Goal: Find specific page/section: Find specific page/section

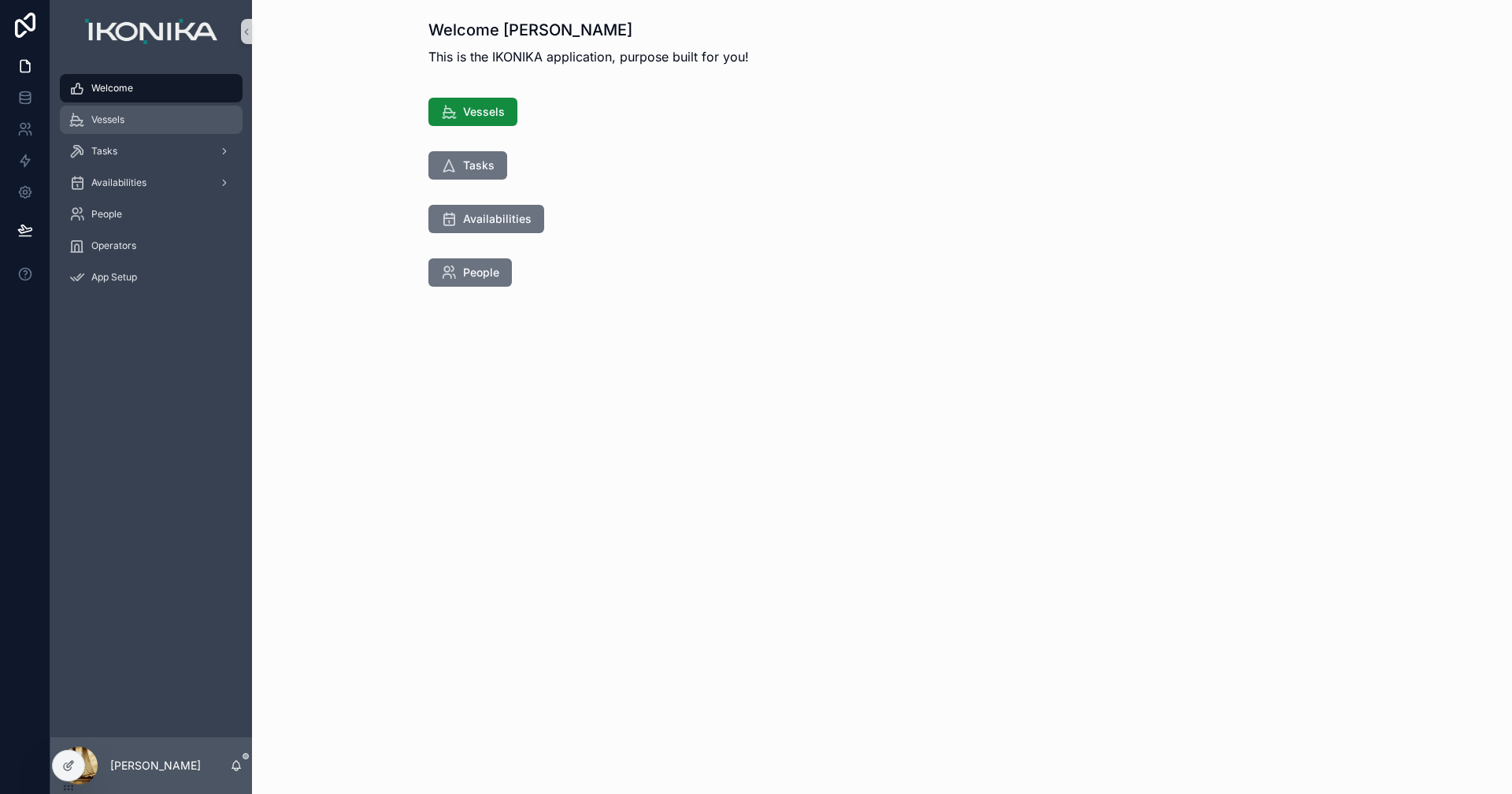
click at [146, 119] on div "Vessels" at bounding box center [151, 119] width 164 height 25
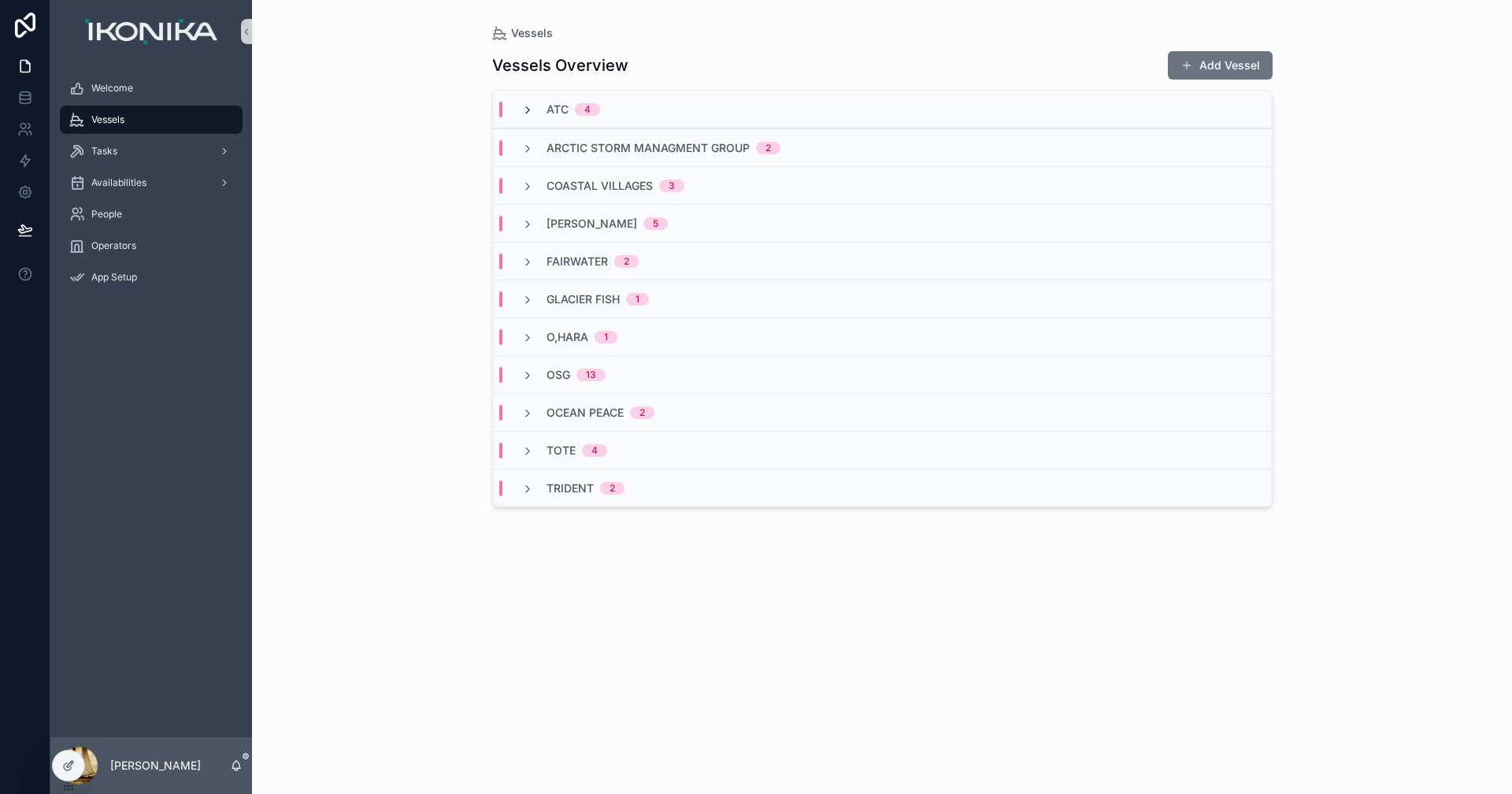
click at [526, 109] on icon "scrollable content" at bounding box center [527, 110] width 12 height 12
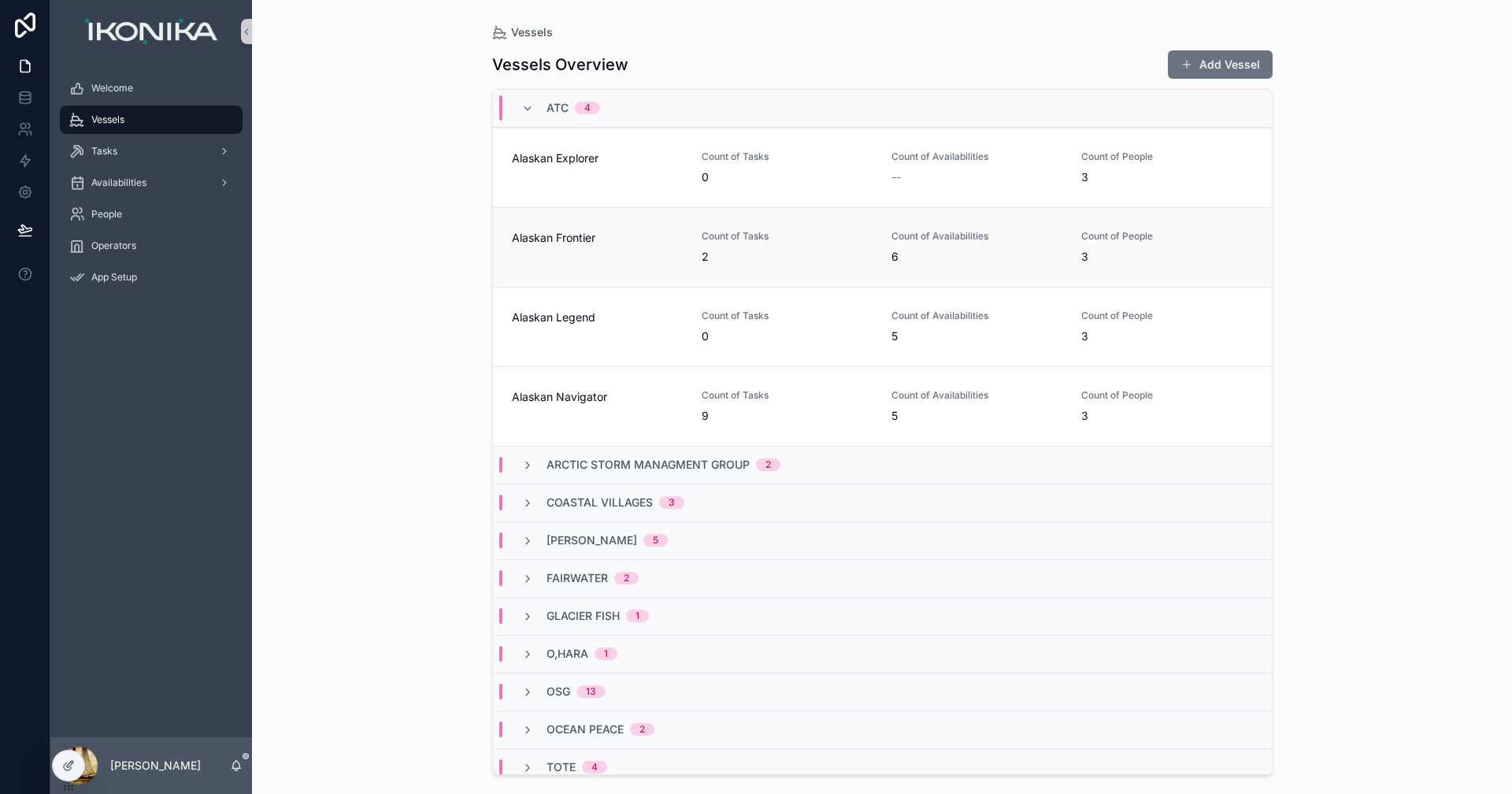
click at [938, 249] on span "6" at bounding box center [977, 257] width 171 height 16
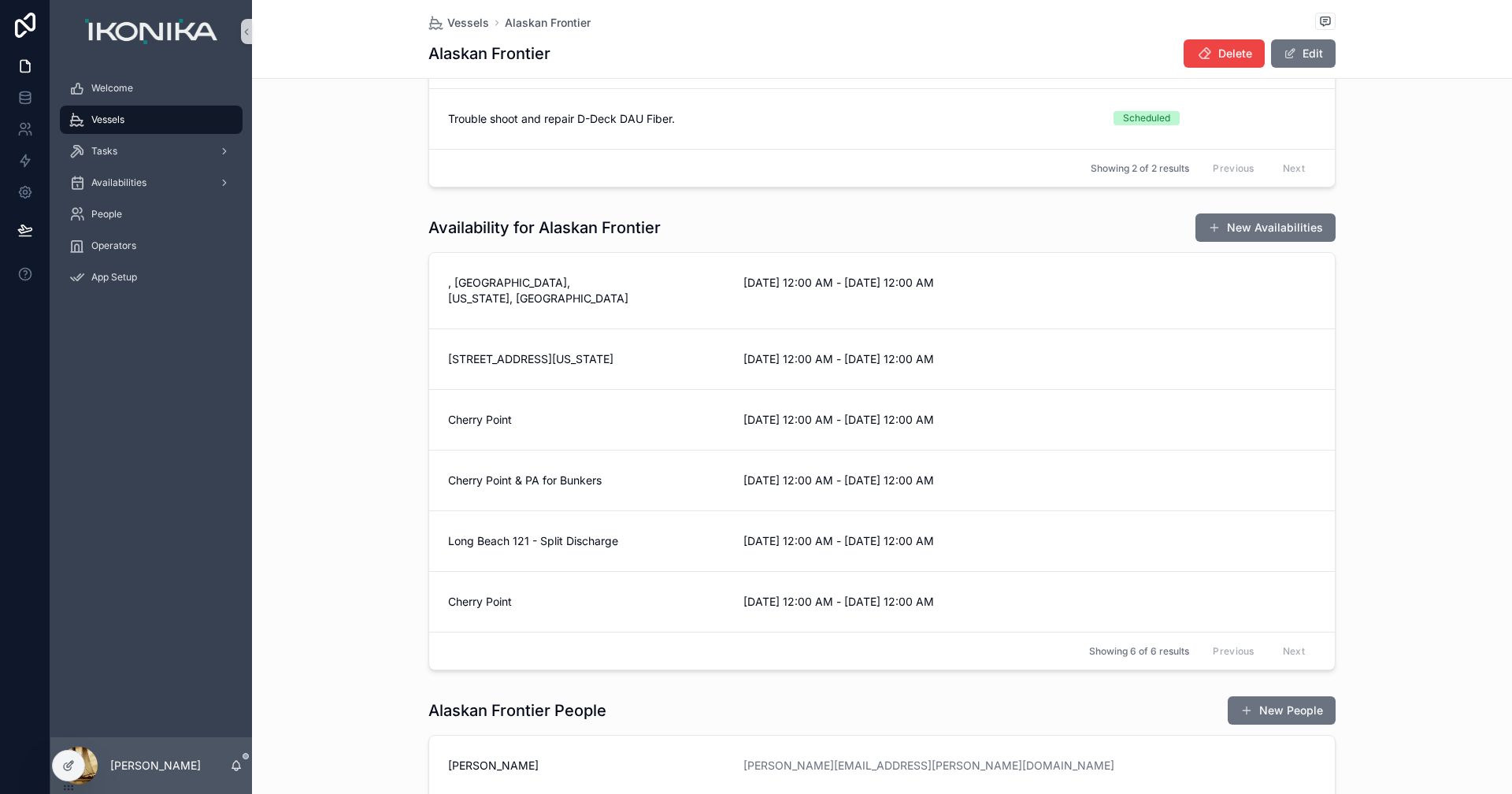
scroll to position [236, 0]
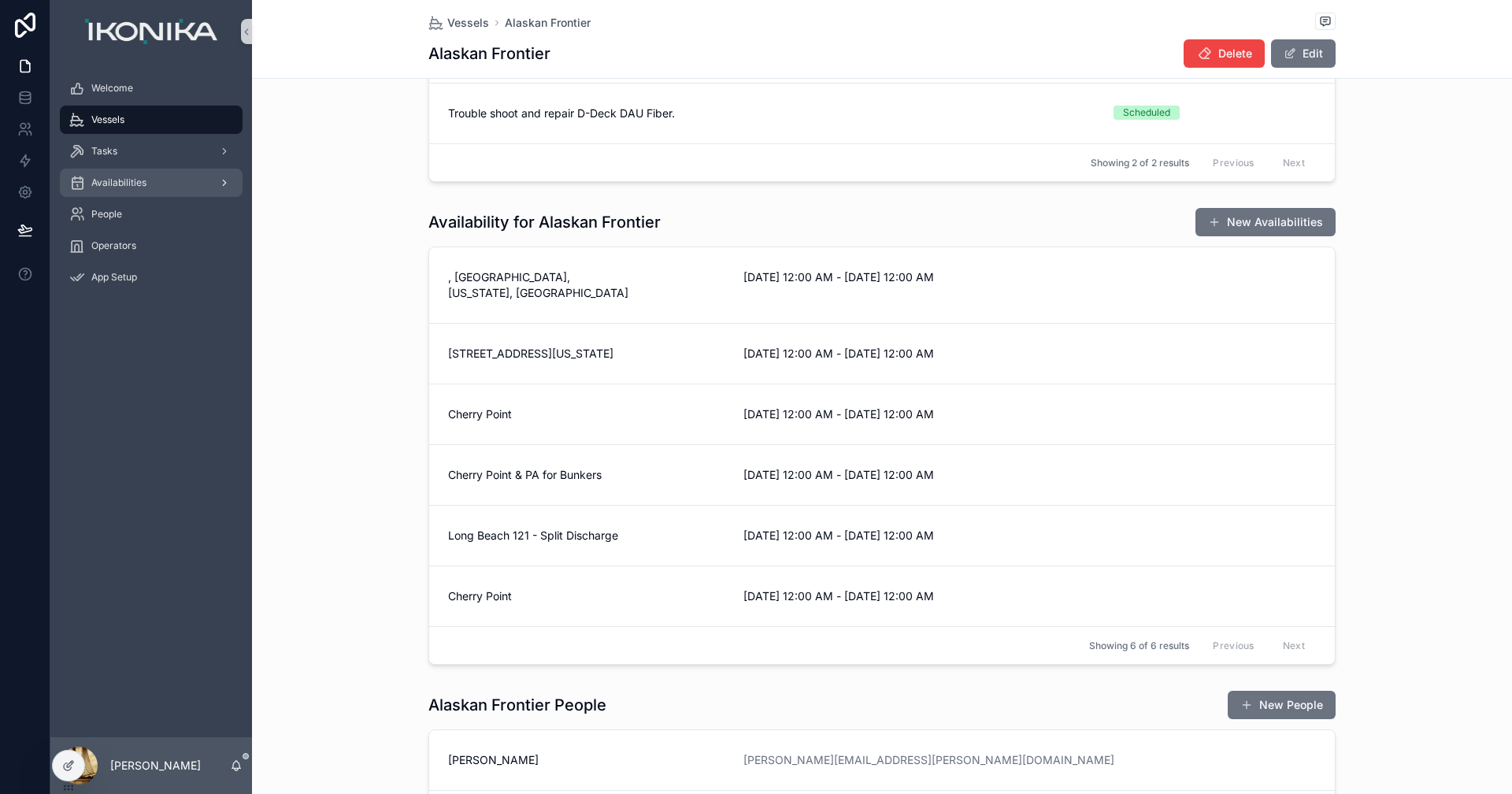
click at [118, 173] on div "Availabilities" at bounding box center [151, 183] width 164 height 25
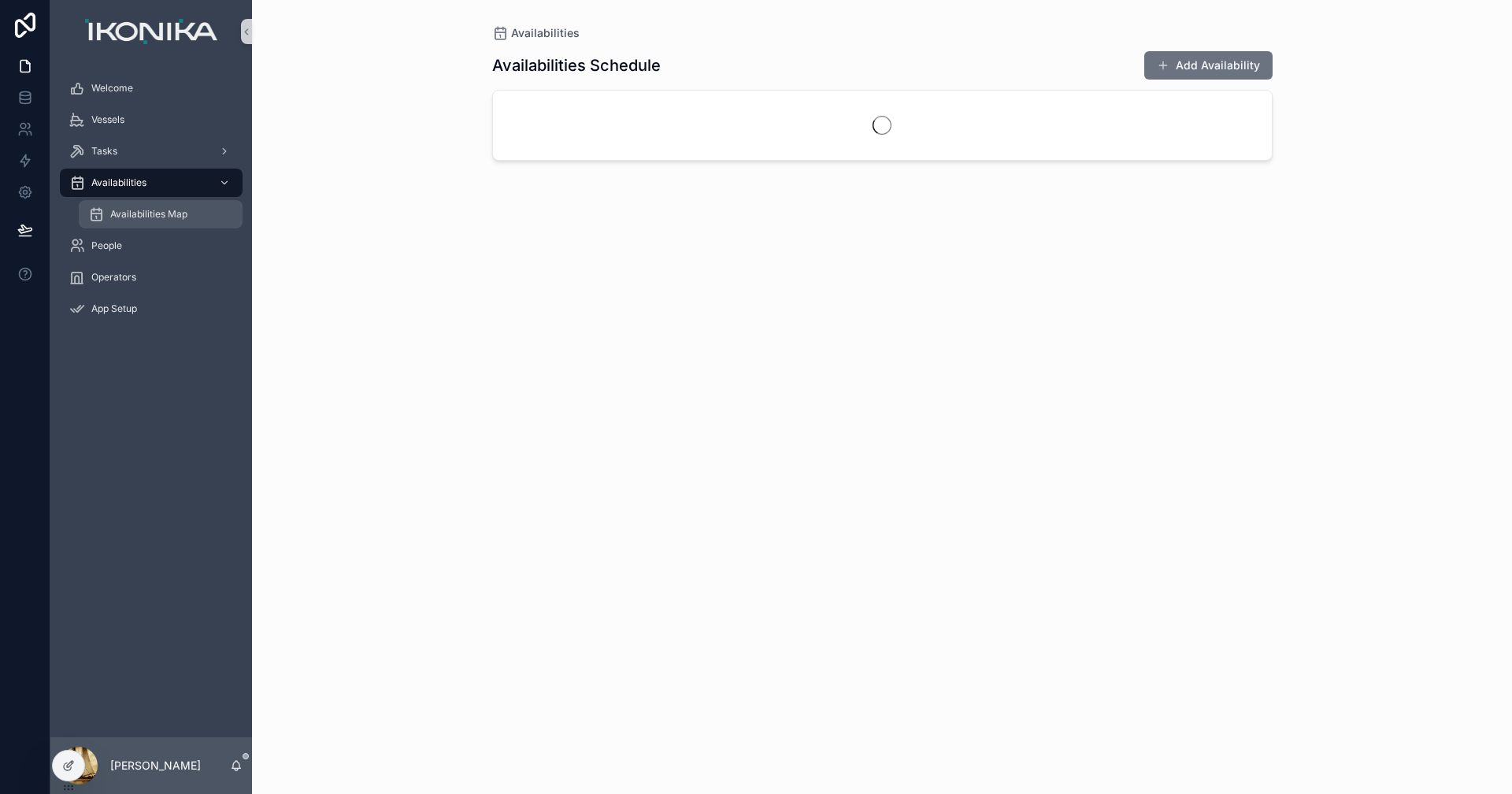
click at [128, 214] on span "Availabilities Map" at bounding box center [149, 214] width 77 height 12
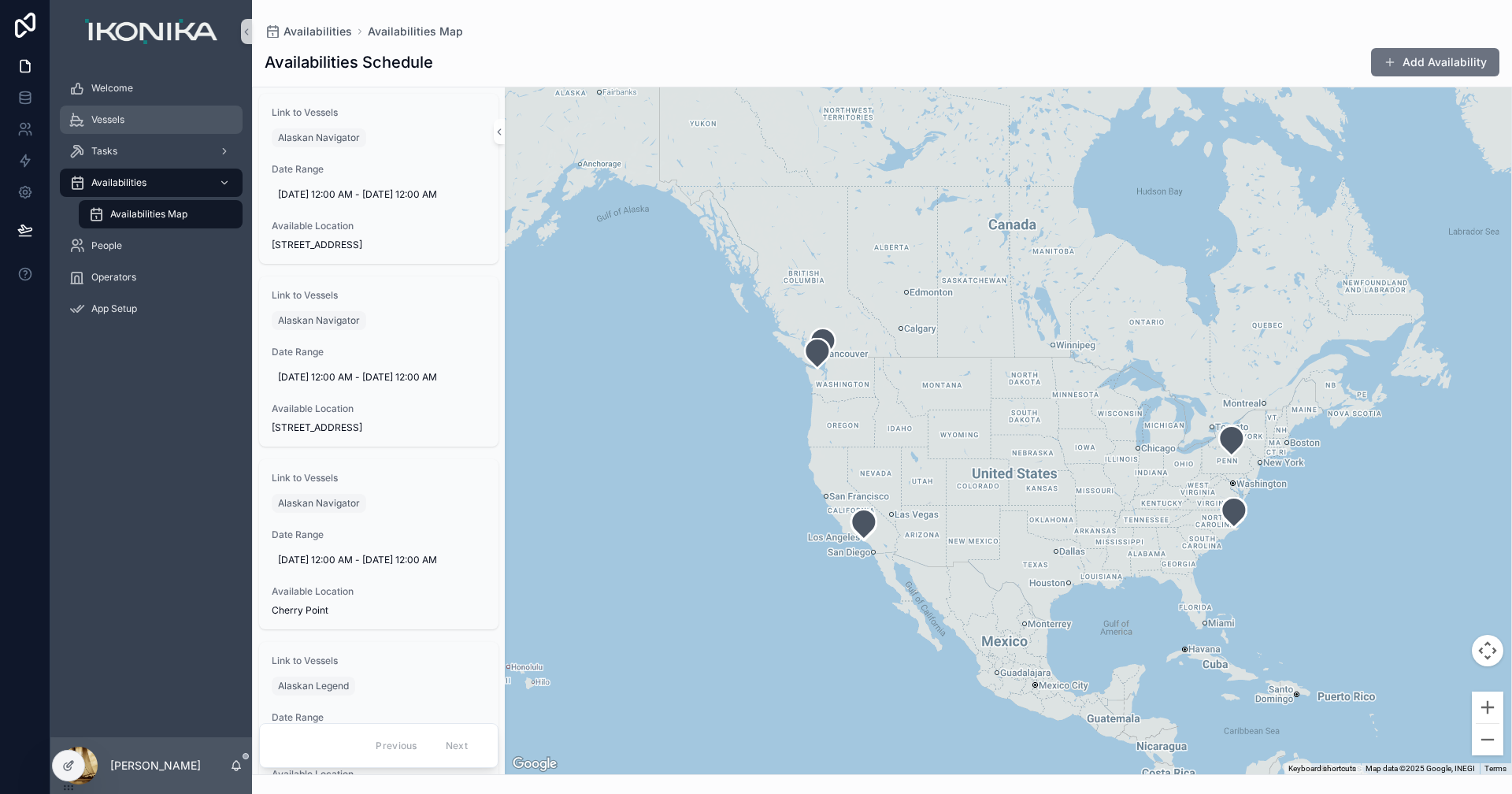
click at [93, 123] on span "Vessels" at bounding box center [107, 119] width 33 height 12
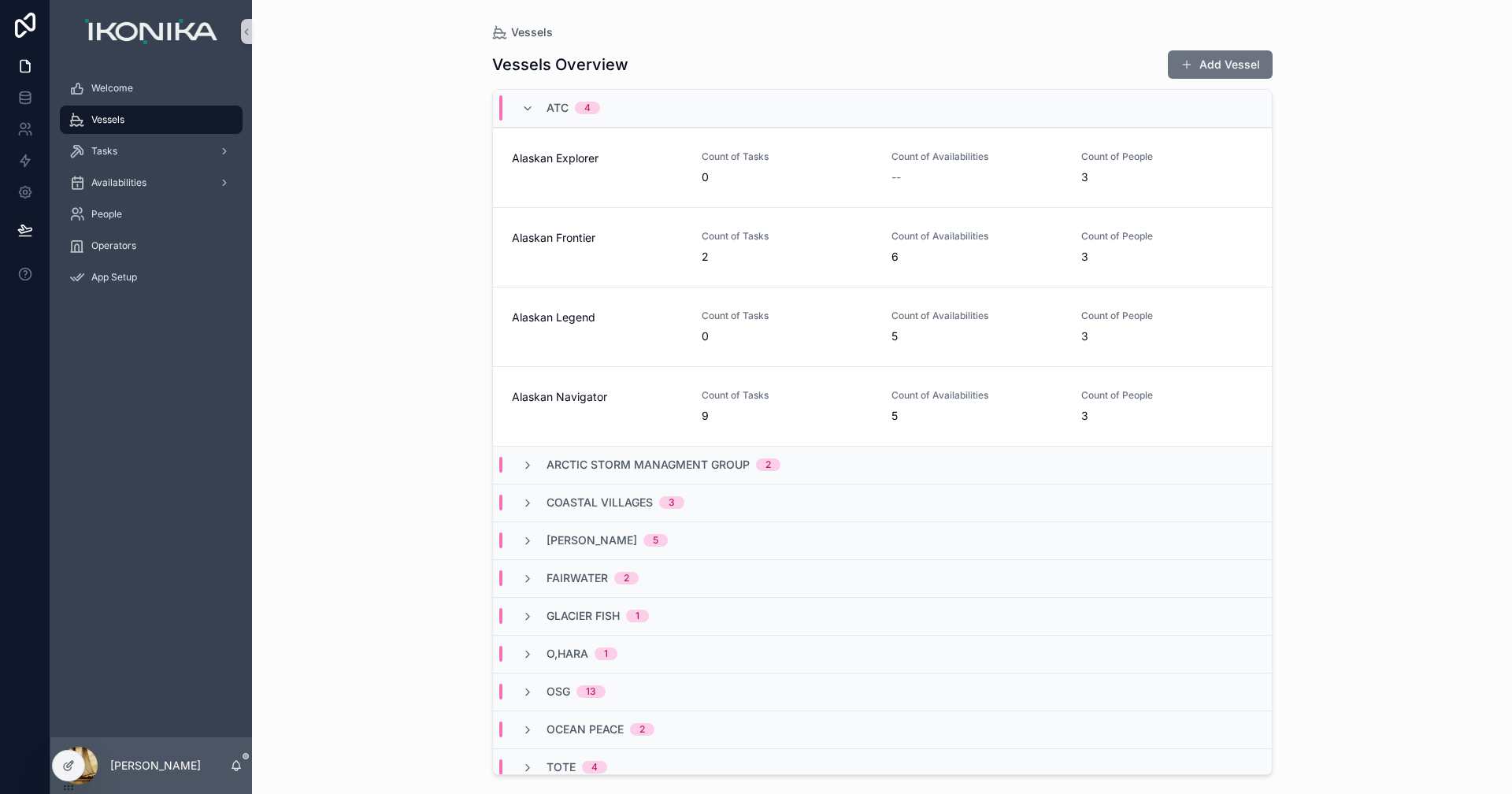
click at [408, 462] on div "Vessels Vessels Overview Add Vessel ATC 4 Alaskan Explorer Count of Tasks 0 Cou…" at bounding box center [882, 397] width 1260 height 794
click at [598, 399] on span "Alaskan Navigator" at bounding box center [597, 397] width 171 height 16
